Goal: Task Accomplishment & Management: Use online tool/utility

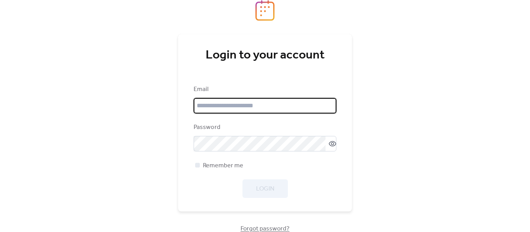
type input "**********"
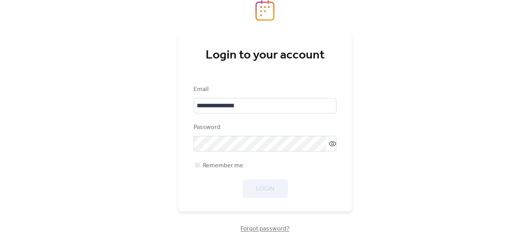
click at [268, 188] on div "Login" at bounding box center [265, 189] width 143 height 19
click at [267, 185] on span "Login" at bounding box center [265, 189] width 18 height 9
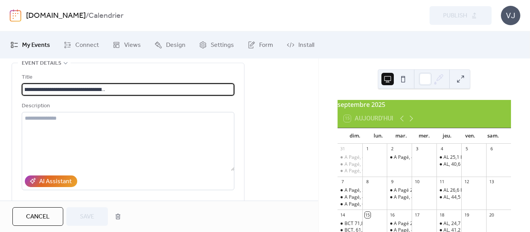
scroll to position [78, 0]
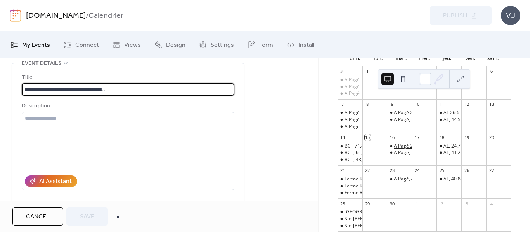
click at [401, 150] on div "A Pagé 25 km [GEOGRAPHIC_DATA], [GEOGRAPHIC_DATA], Rg Double, 38e av, St-Ambroi…" at bounding box center [519, 146] width 251 height 7
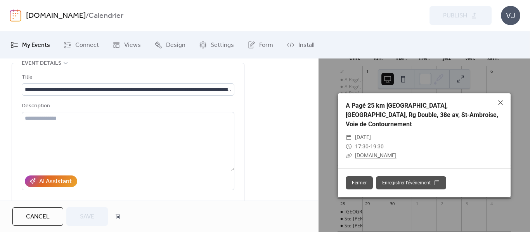
click at [387, 154] on link "[DOMAIN_NAME]" at bounding box center [376, 156] width 42 height 6
click at [500, 104] on icon at bounding box center [500, 102] width 9 height 9
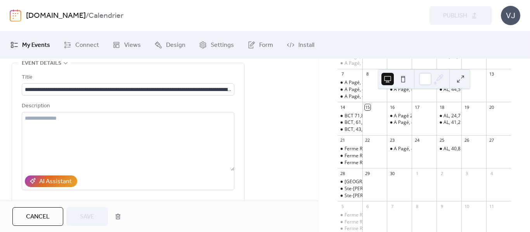
scroll to position [116, 0]
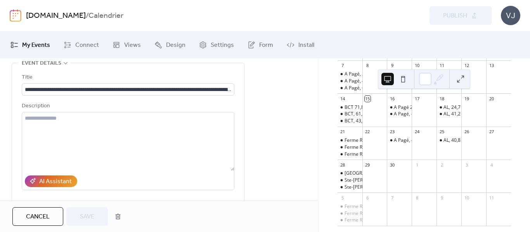
click at [395, 144] on div "A Pagé, 42,7 km [GEOGRAPHIC_DATA], [GEOGRAPHIC_DATA][PERSON_NAME]. Commandité p…" at bounding box center [399, 140] width 25 height 7
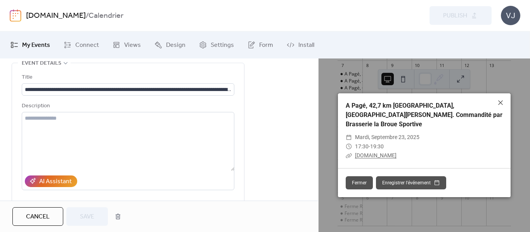
click at [385, 153] on link "[DOMAIN_NAME]" at bounding box center [376, 156] width 42 height 6
